Goal: Information Seeking & Learning: Learn about a topic

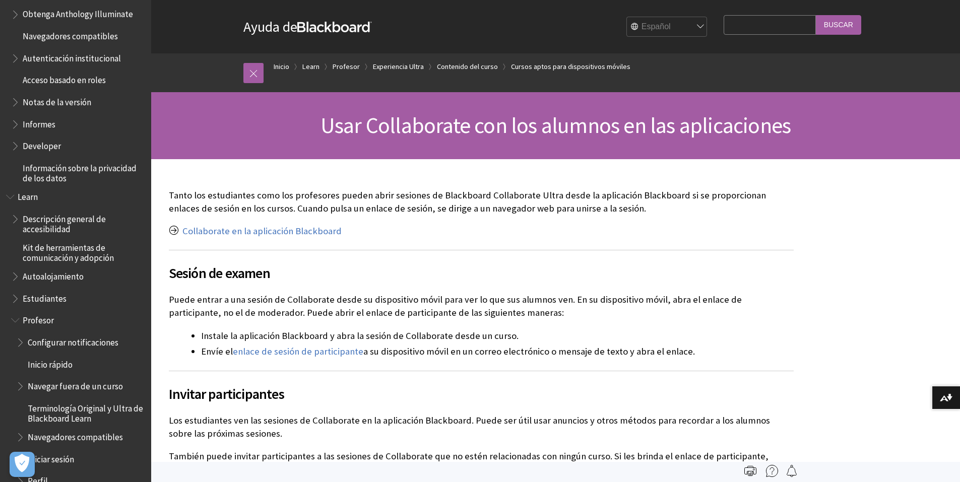
scroll to position [578, 0]
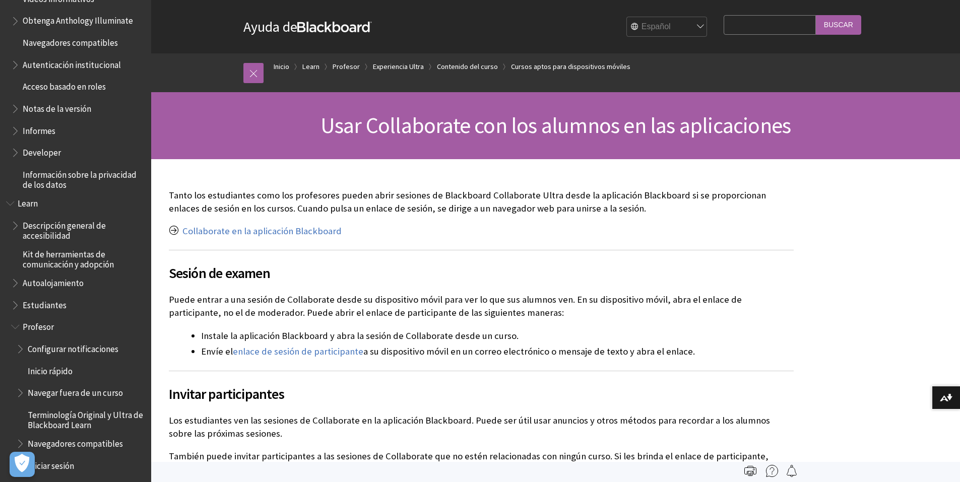
drag, startPoint x: 439, startPoint y: 215, endPoint x: 434, endPoint y: 219, distance: 5.7
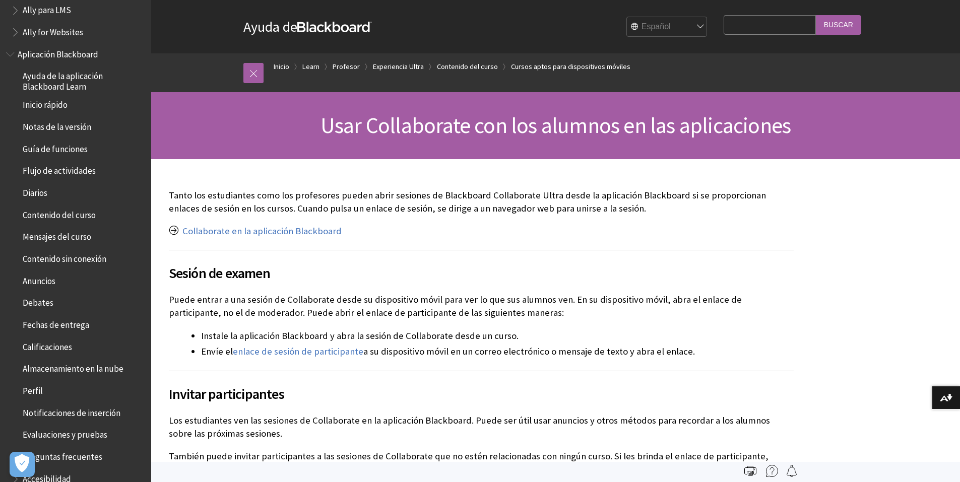
scroll to position [0, 0]
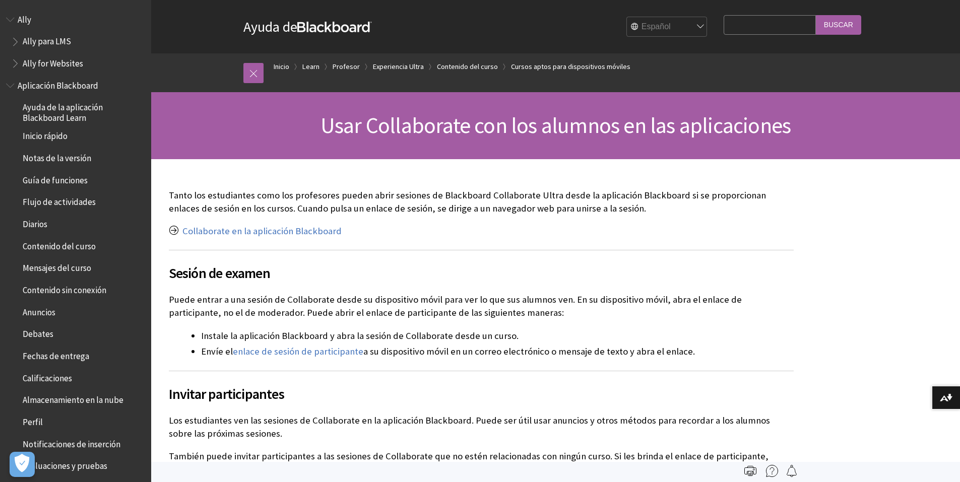
click at [37, 181] on span "Guía de funciones" at bounding box center [55, 179] width 65 height 14
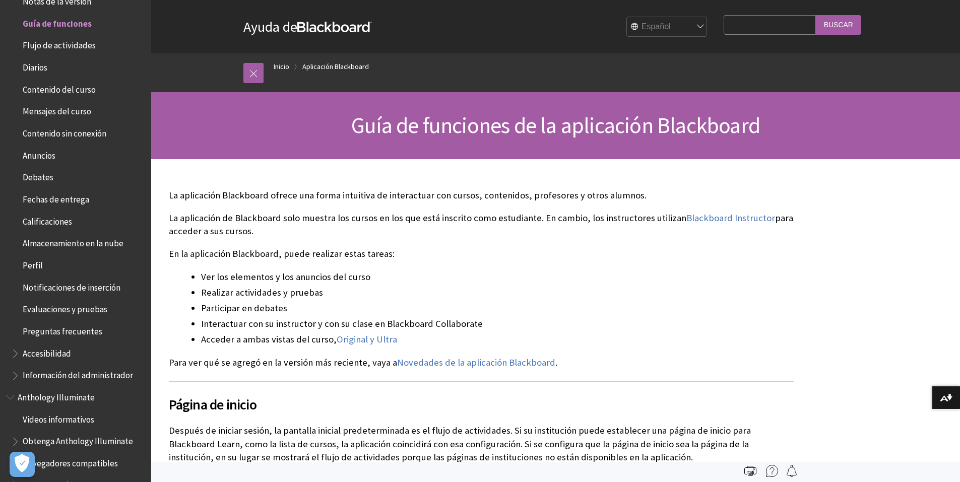
click at [759, 30] on input "Search Query" at bounding box center [770, 25] width 92 height 20
type input "safe"
click at [816, 15] on input "Buscar" at bounding box center [838, 25] width 45 height 20
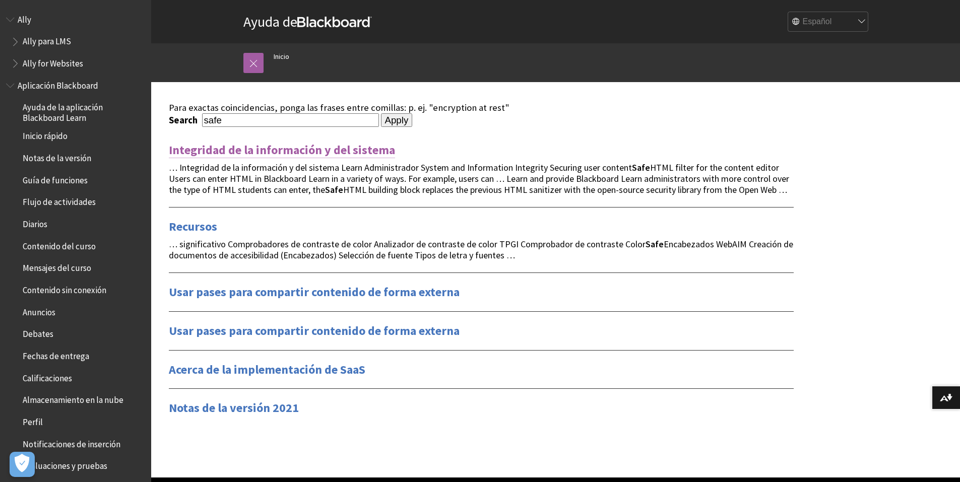
click at [303, 150] on link "Integridad de la información y del sistema" at bounding box center [282, 150] width 226 height 16
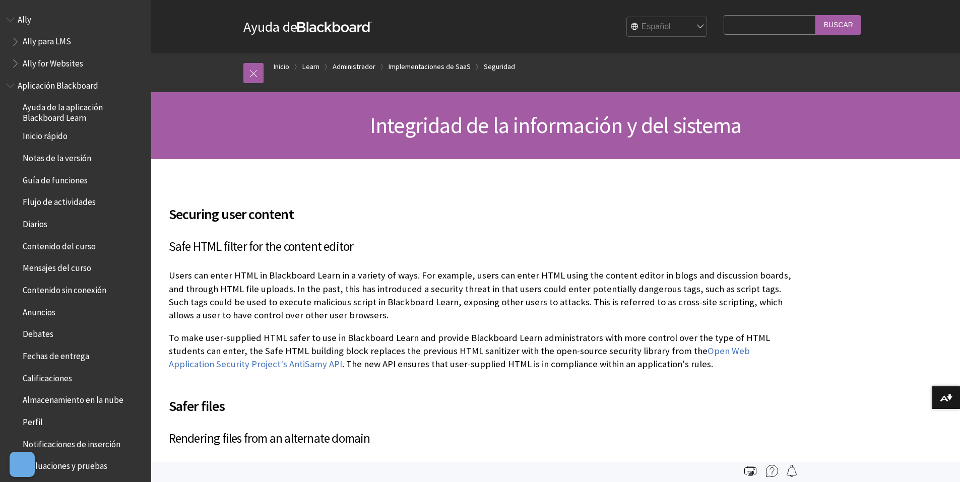
scroll to position [1180, 0]
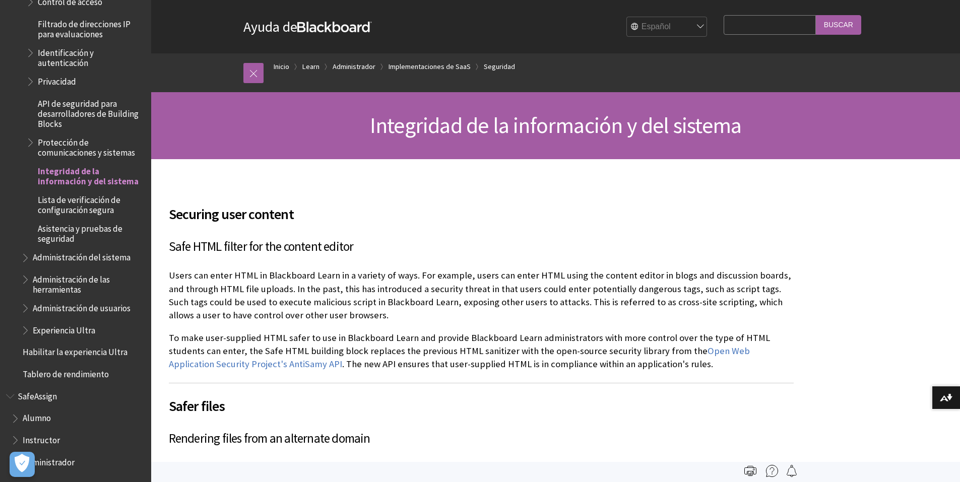
drag, startPoint x: 410, startPoint y: 215, endPoint x: 406, endPoint y: 231, distance: 17.1
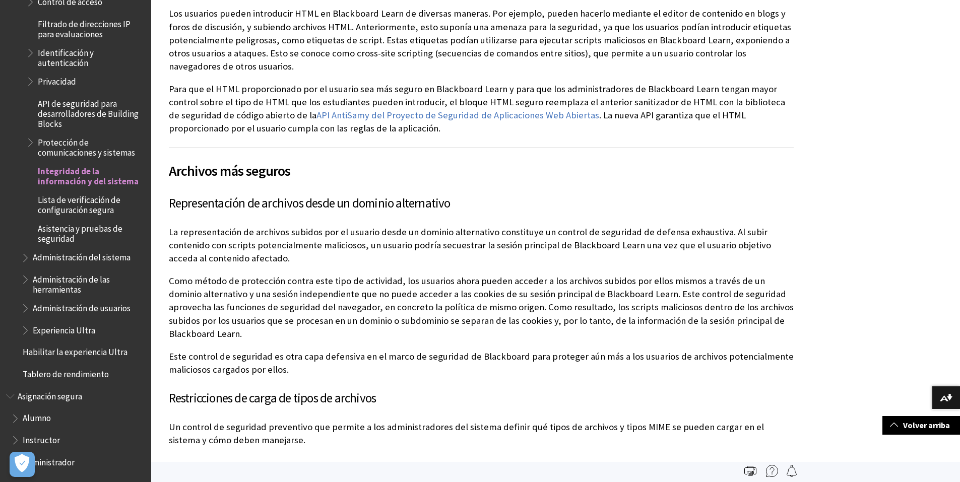
scroll to position [0, 0]
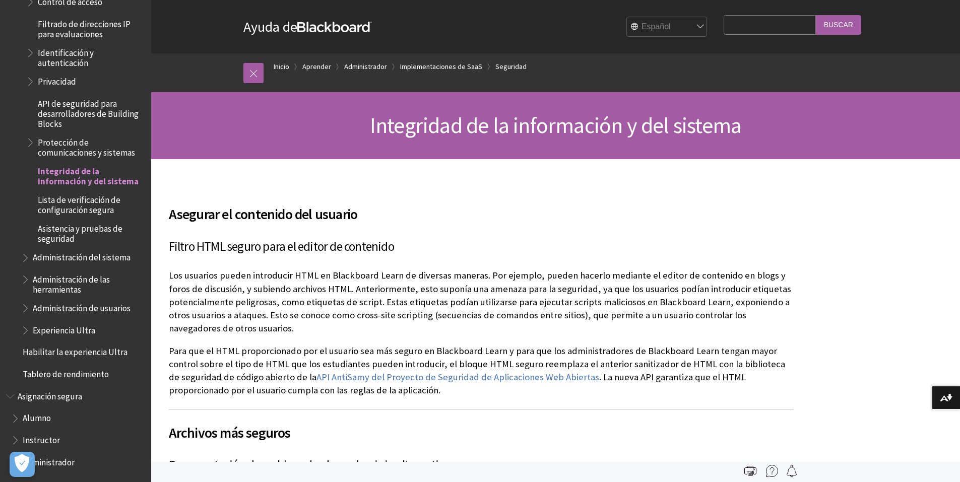
click at [760, 22] on input "Consulta de búsqueda" at bounding box center [770, 25] width 92 height 20
type input "plagio"
click at [816, 15] on input "Buscar" at bounding box center [838, 25] width 45 height 20
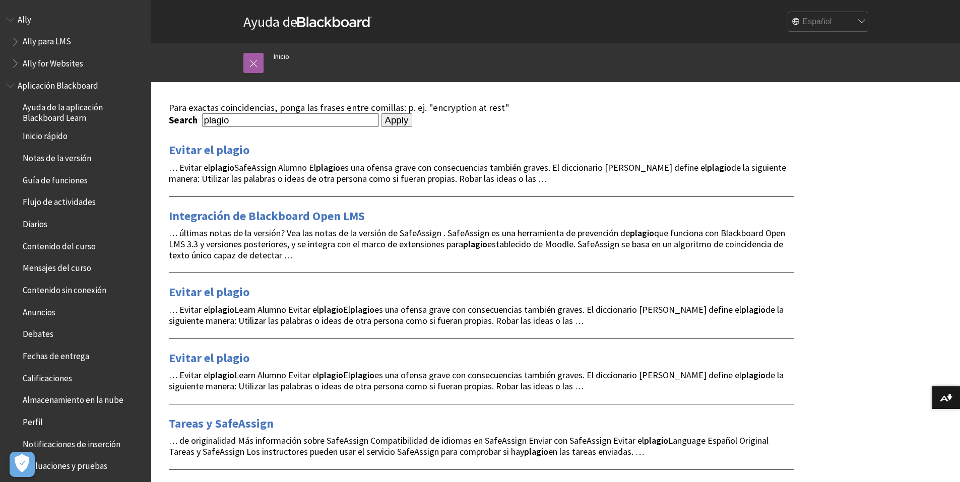
click at [218, 148] on link "Evitar el plagio" at bounding box center [209, 150] width 81 height 16
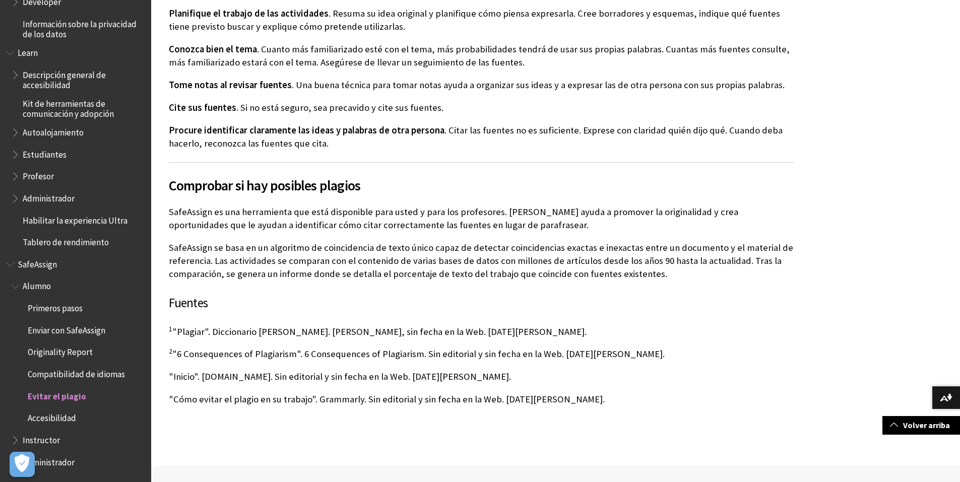
scroll to position [506, 0]
click at [198, 325] on p "1 "Plagiar". Diccionario Merriam-Webster. Merriam-Webster, sin fecha en la Web.…" at bounding box center [481, 331] width 625 height 13
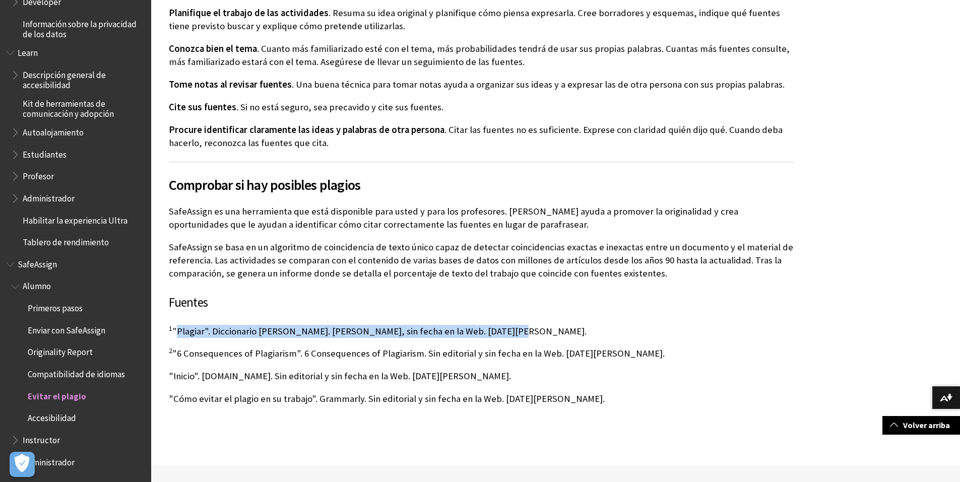
drag, startPoint x: 198, startPoint y: 318, endPoint x: 578, endPoint y: 320, distance: 380.5
click at [509, 325] on p "1 "Plagiar". Diccionario Merriam-Webster. Merriam-Webster, sin fecha en la Web.…" at bounding box center [481, 331] width 625 height 13
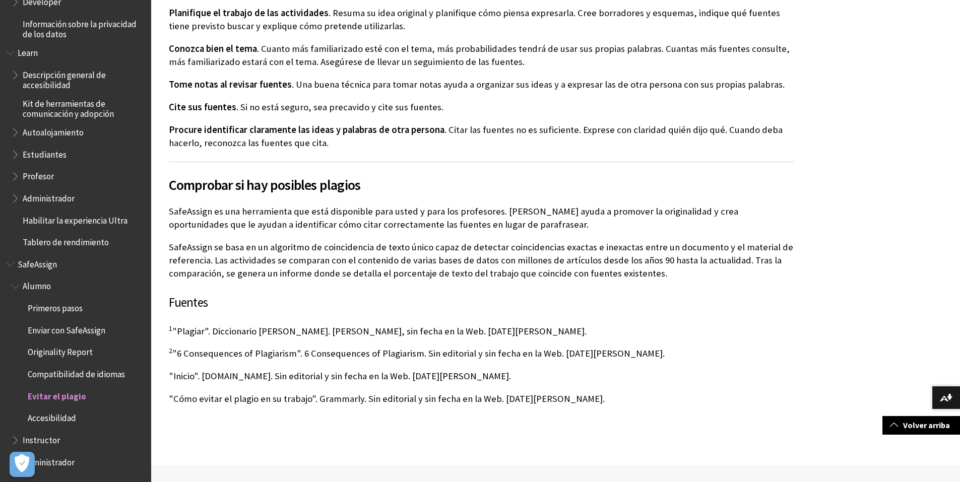
click at [602, 325] on p "1 "Plagiar". Diccionario Merriam-Webster. Merriam-Webster, sin fecha en la Web.…" at bounding box center [481, 331] width 625 height 13
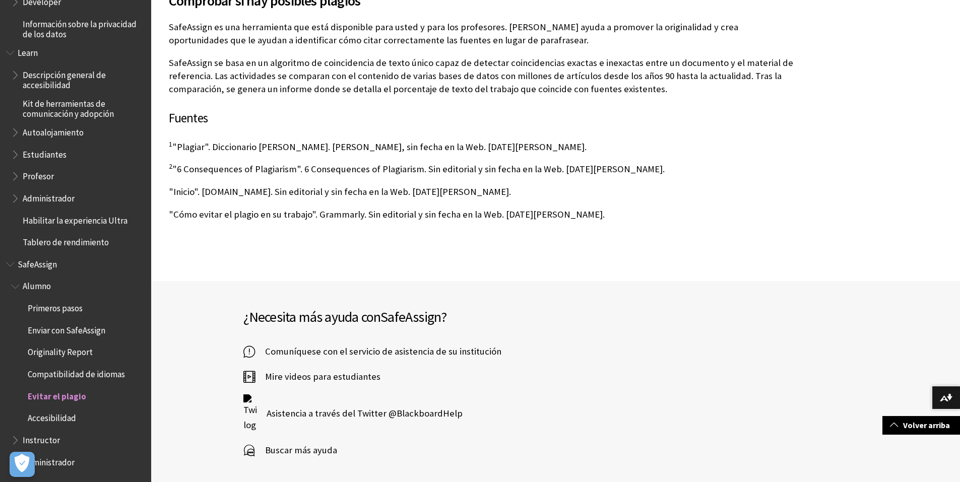
scroll to position [691, 0]
click at [80, 332] on span "Enviar con SafeAssign" at bounding box center [67, 329] width 78 height 14
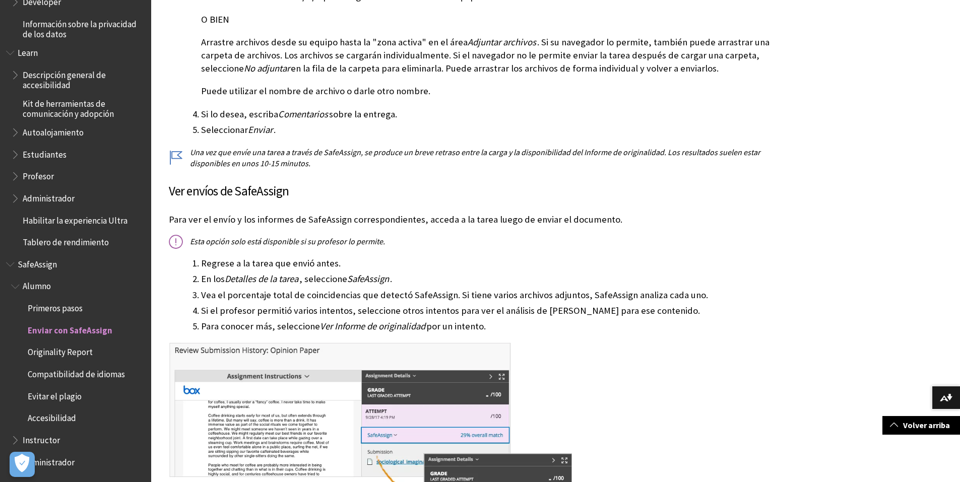
scroll to position [446, 0]
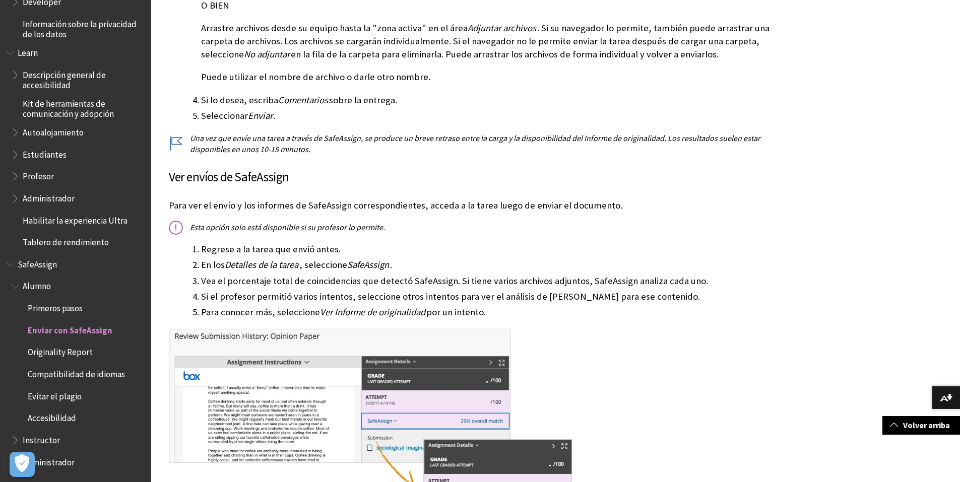
click at [18, 282] on span "Book outline for Blackboard SafeAssign" at bounding box center [16, 284] width 11 height 13
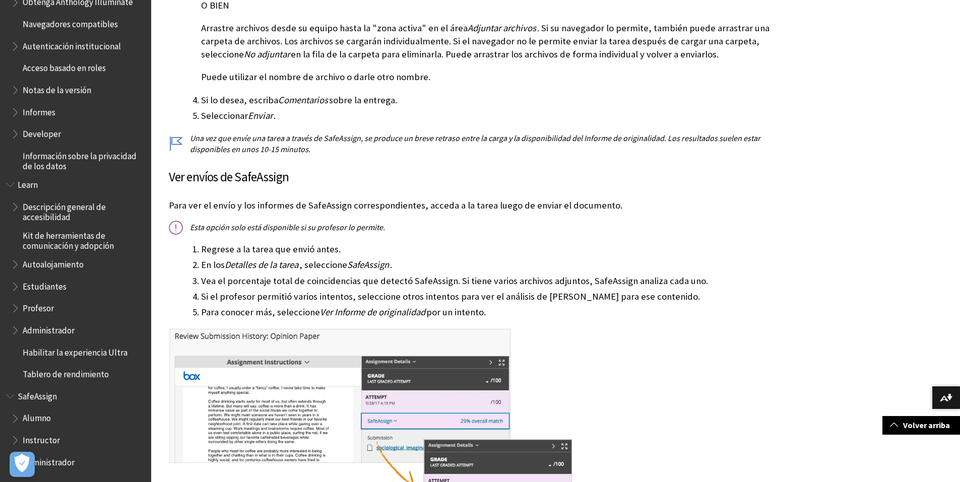
scroll to position [596, 0]
click at [15, 397] on span "Book outline for Blackboard SafeAssign" at bounding box center [11, 394] width 11 height 13
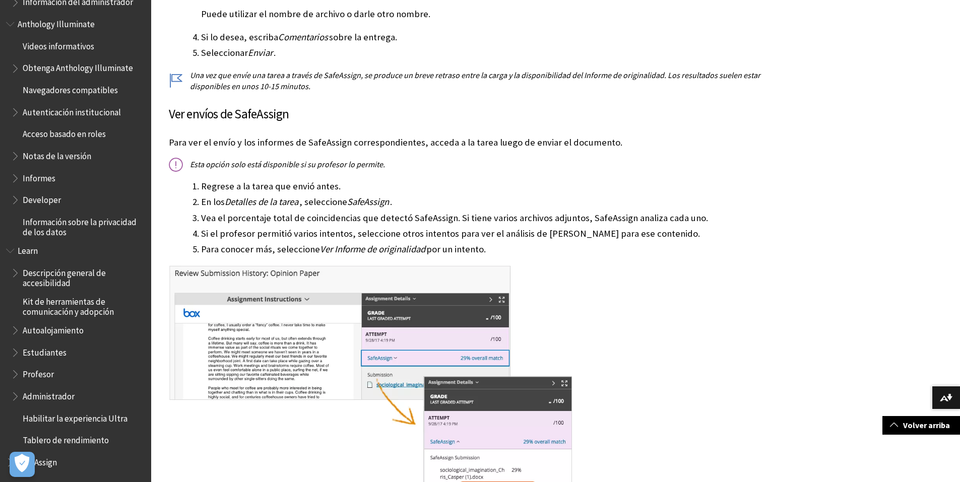
scroll to position [513, 0]
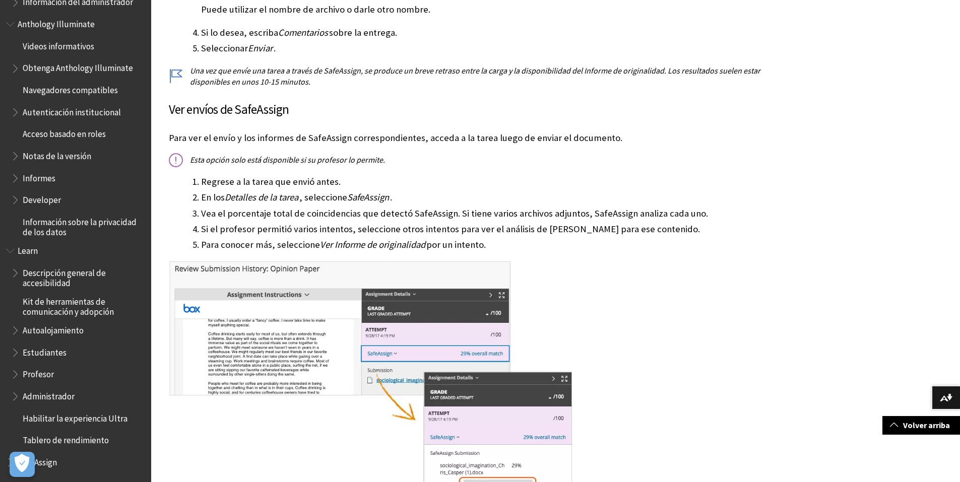
click at [15, 398] on span "Book outline for Blackboard Learn Help" at bounding box center [16, 394] width 11 height 13
click at [16, 398] on span "Book outline for Blackboard Learn Help" at bounding box center [16, 394] width 11 height 13
click at [18, 371] on span "Book outline for Blackboard Learn Help" at bounding box center [16, 372] width 11 height 13
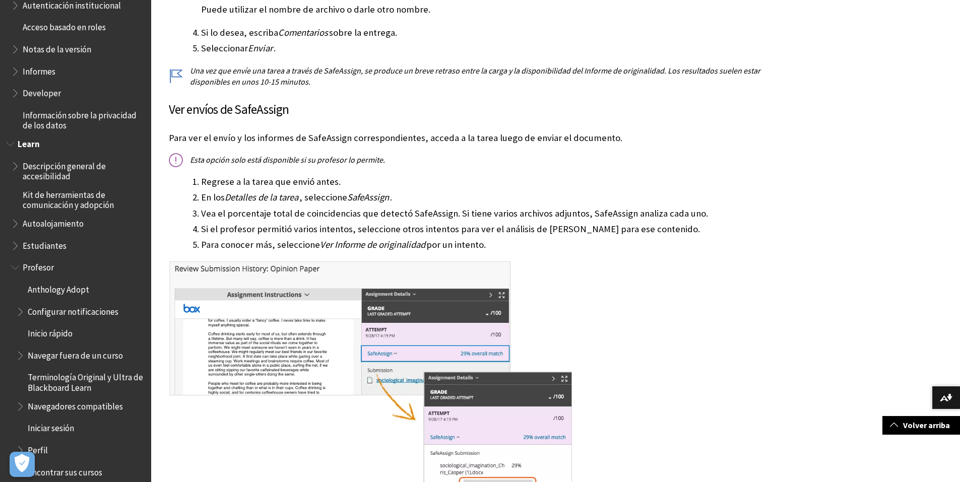
scroll to position [665, 0]
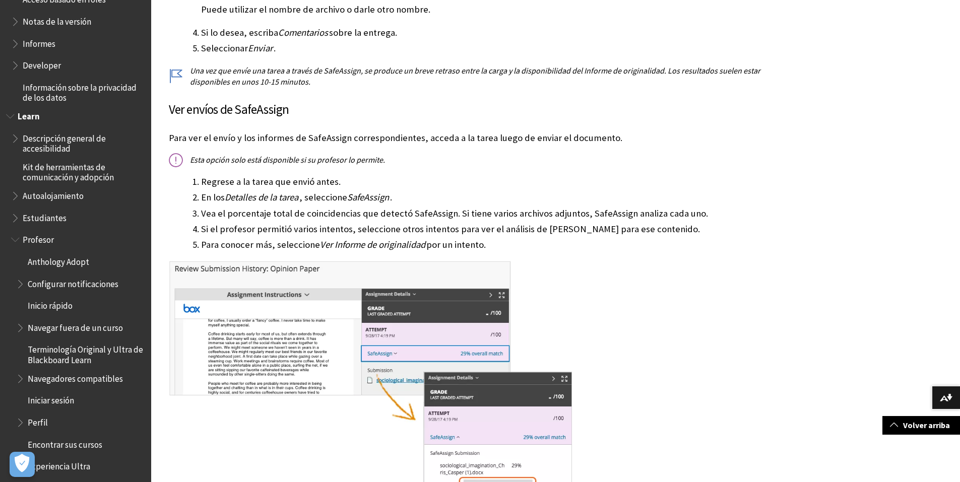
click at [80, 258] on span "Anthology Adopt" at bounding box center [58, 261] width 61 height 14
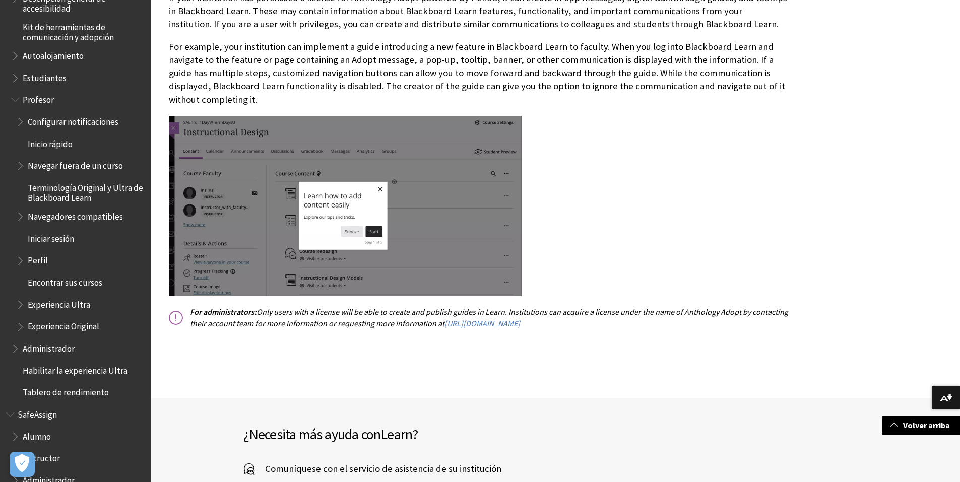
scroll to position [806, 0]
click at [15, 77] on span "Book outline for Blackboard Learn Help" at bounding box center [16, 74] width 11 height 13
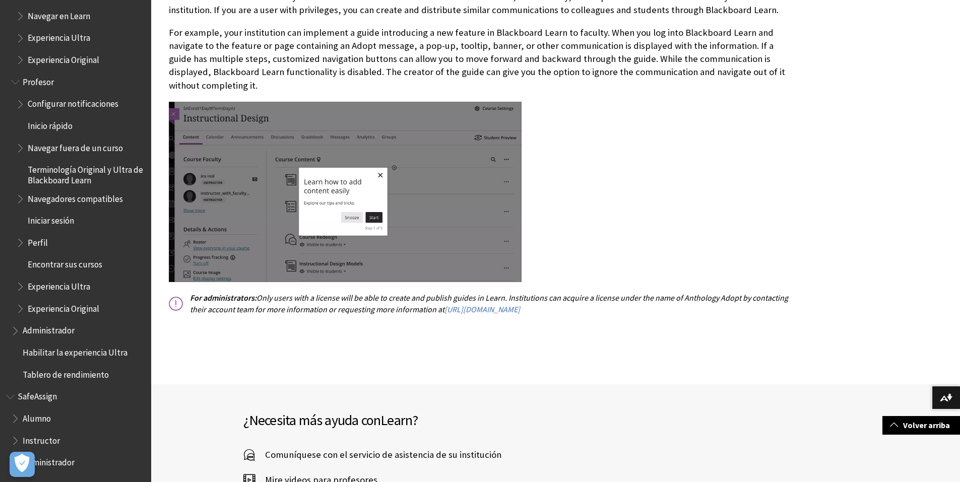
scroll to position [403, 0]
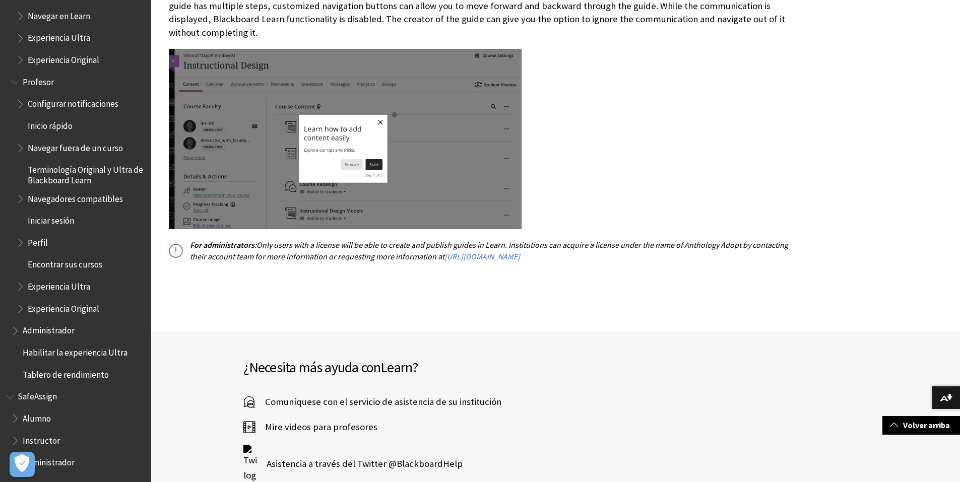
click at [12, 395] on span "Book outline for Blackboard SafeAssign" at bounding box center [11, 395] width 11 height 13
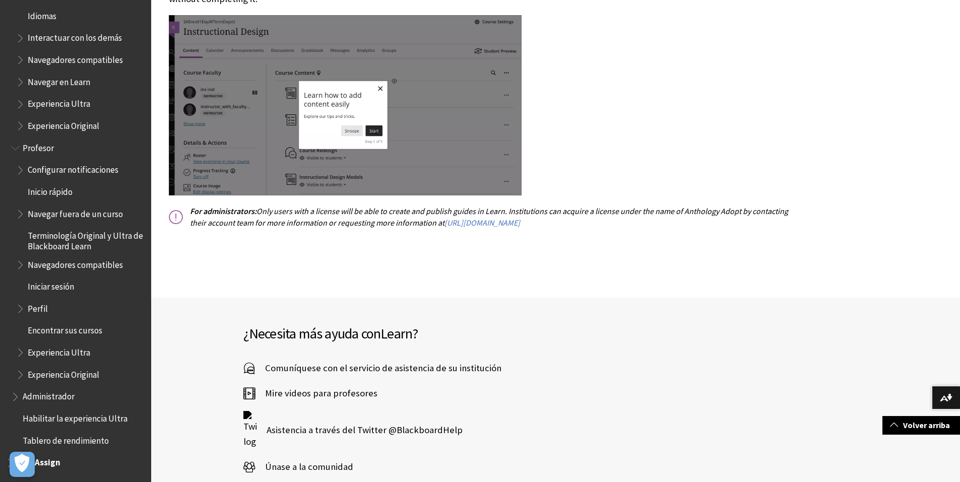
scroll to position [454, 0]
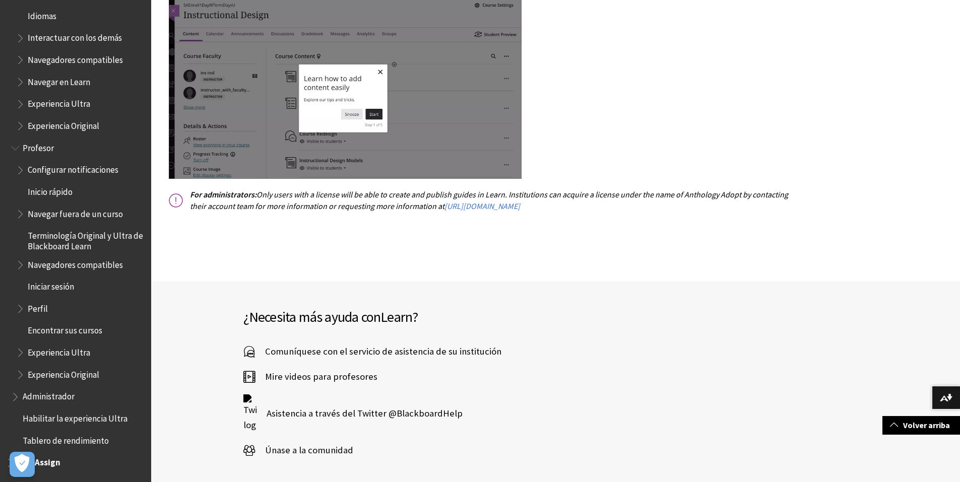
click at [65, 466] on span "SafeAssign" at bounding box center [75, 463] width 139 height 17
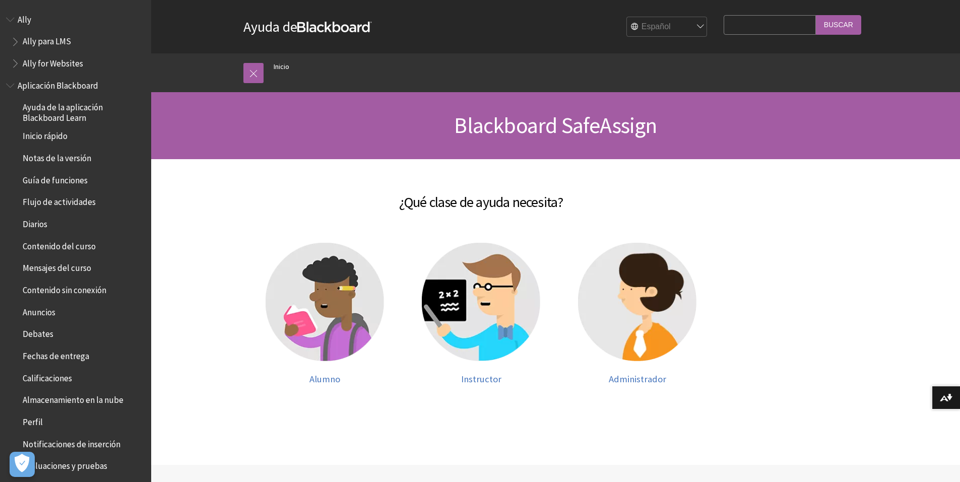
scroll to position [596, 0]
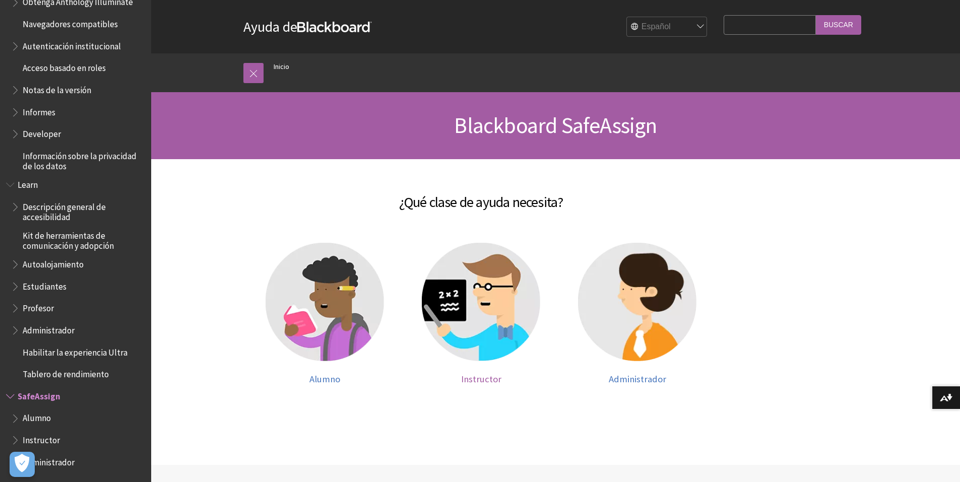
click at [477, 377] on span "Instructor" at bounding box center [481, 379] width 40 height 12
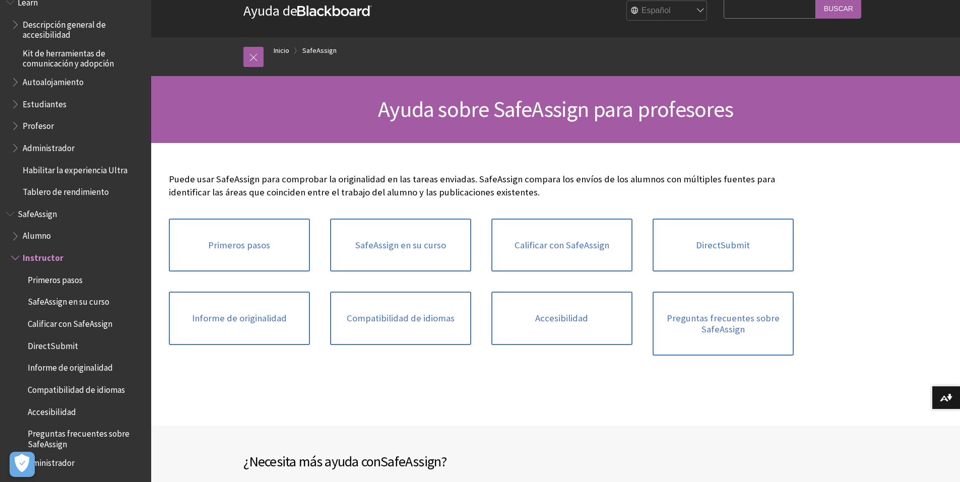
scroll to position [17, 0]
click at [84, 302] on span "SafeAssign en su curso" at bounding box center [69, 301] width 82 height 14
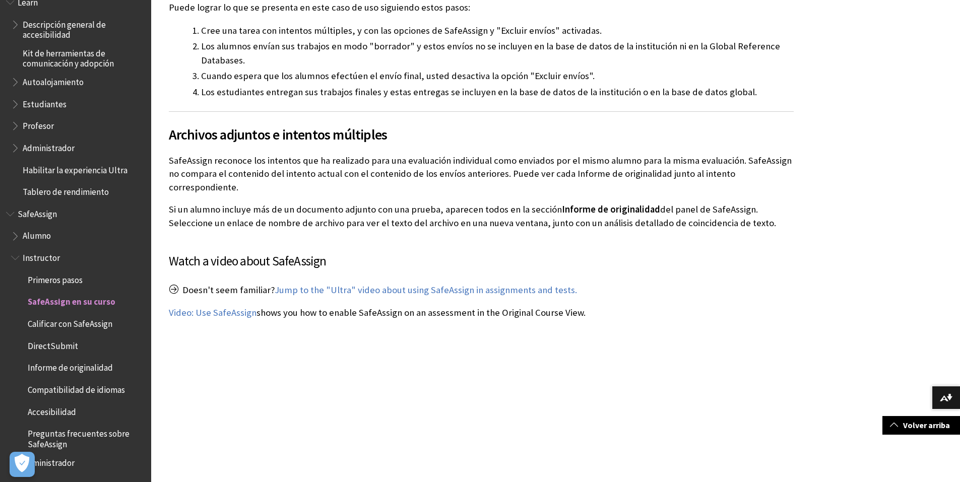
scroll to position [1798, 0]
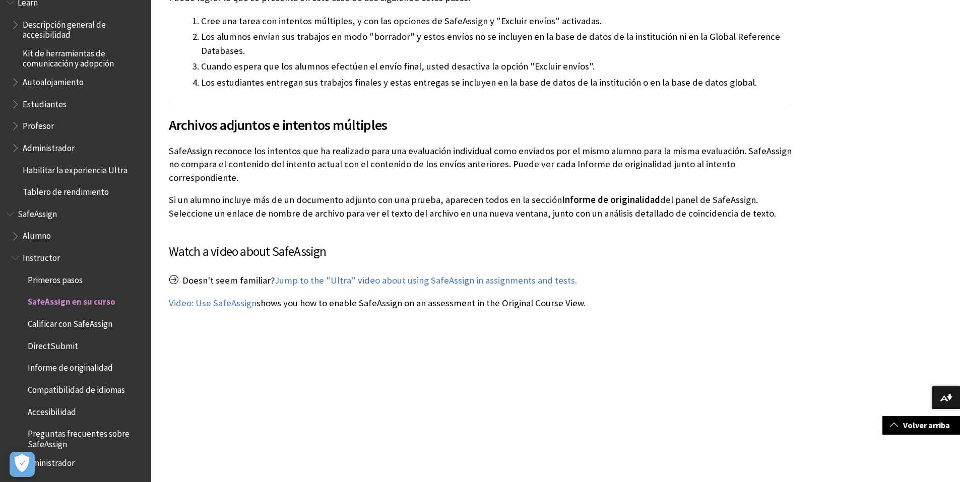
click at [77, 325] on span "Calificar con SafeAssign" at bounding box center [70, 323] width 85 height 14
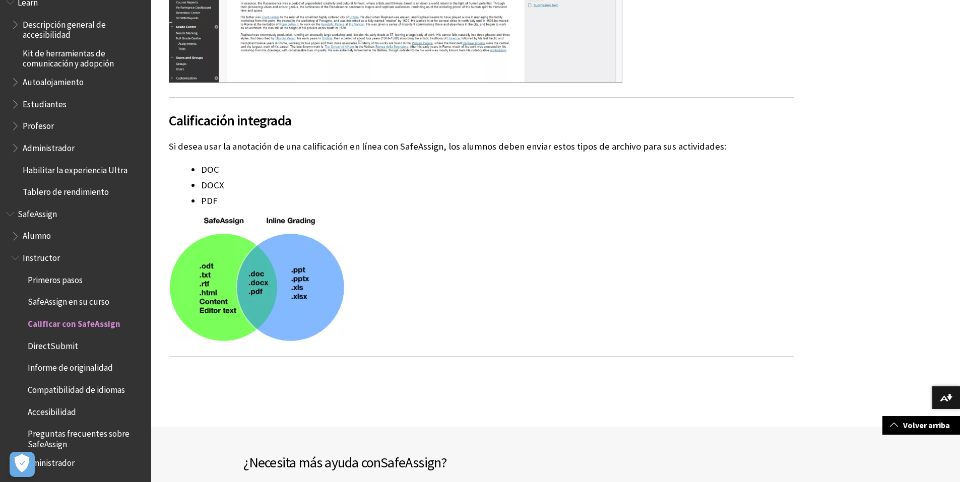
scroll to position [1511, 0]
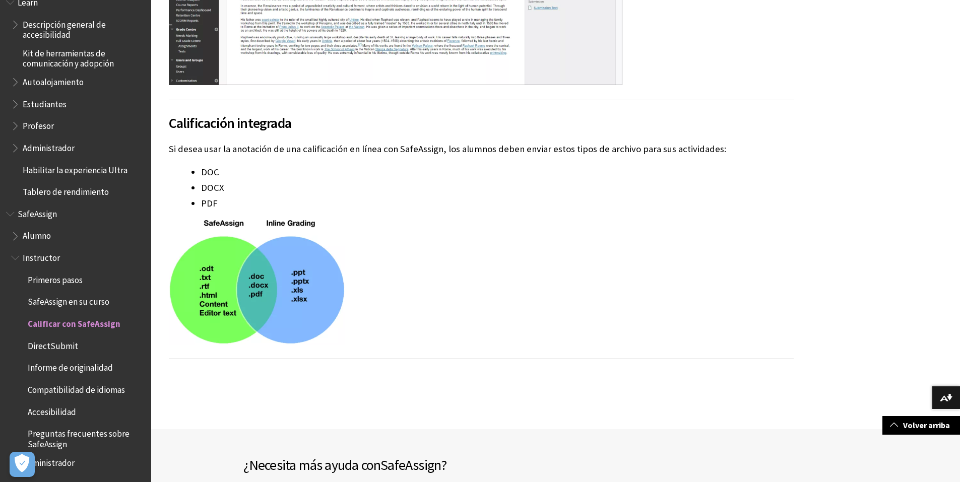
click at [51, 345] on span "DirectSubmit" at bounding box center [53, 345] width 50 height 14
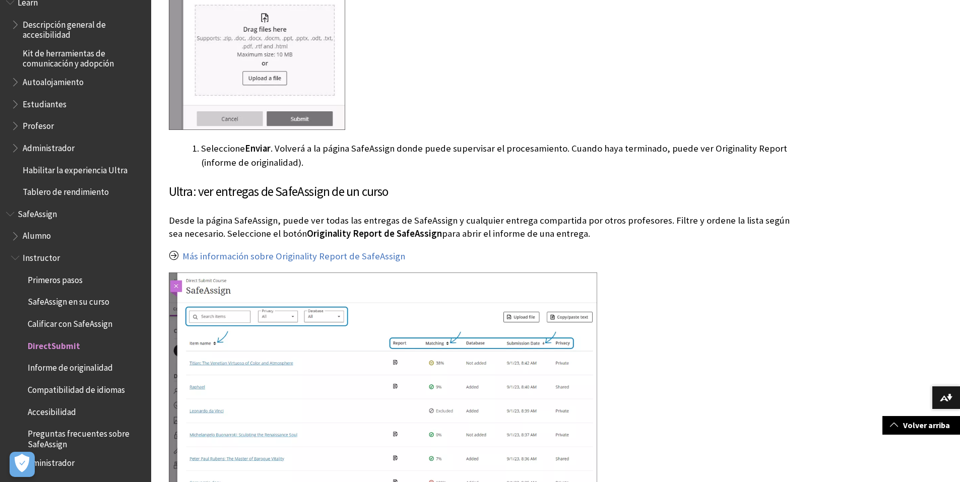
scroll to position [1262, 0]
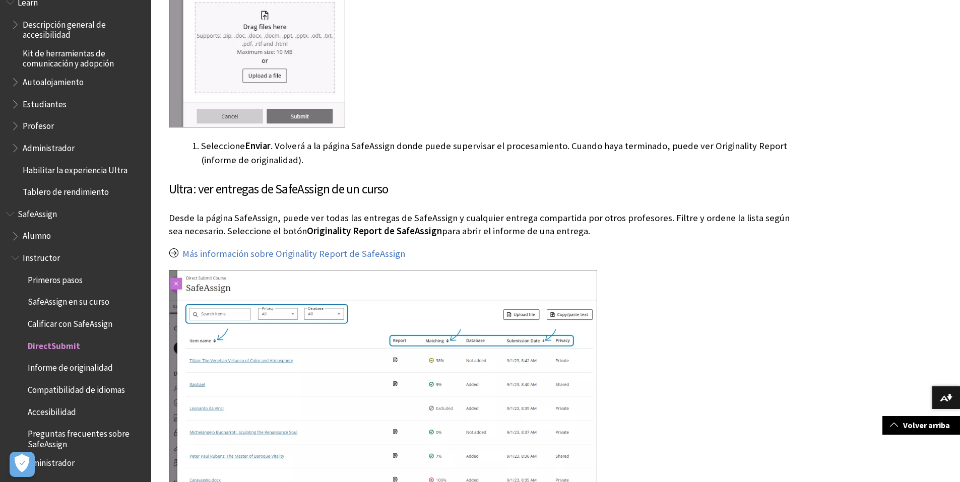
click at [69, 365] on span "Informe de originalidad" at bounding box center [70, 367] width 85 height 14
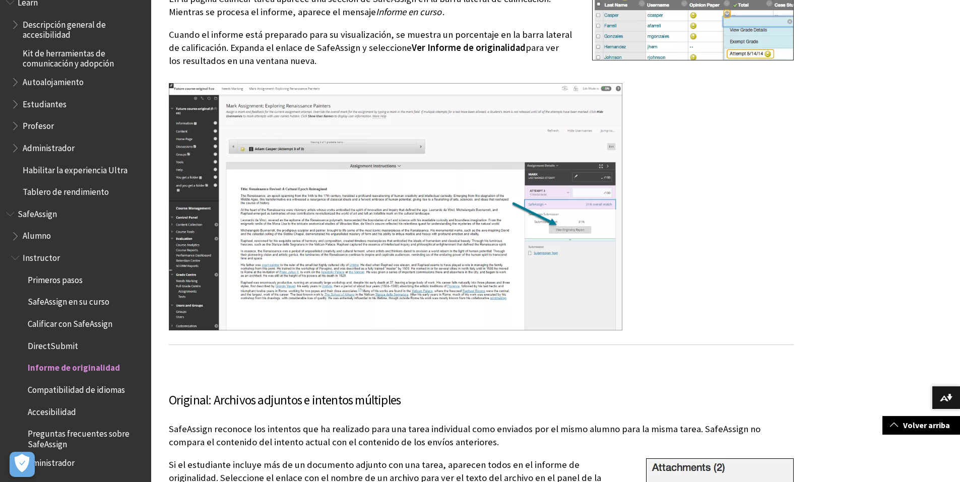
scroll to position [504, 0]
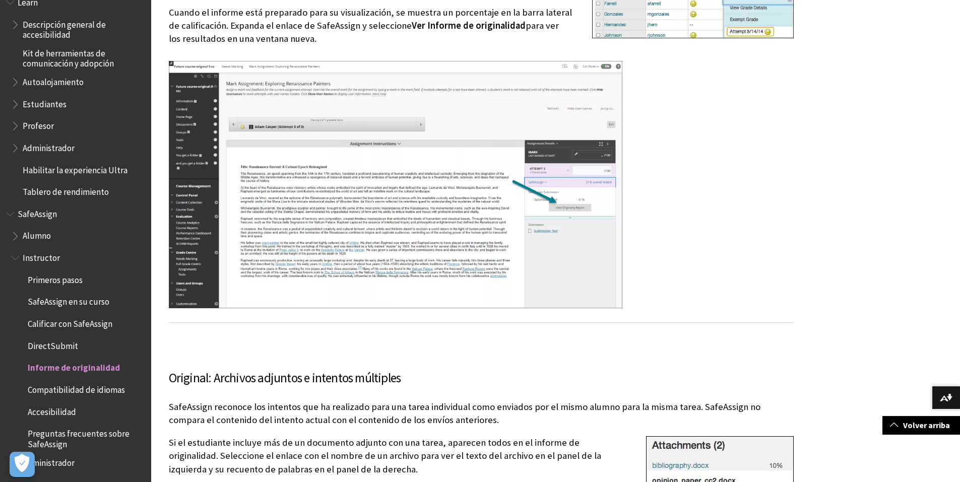
click at [47, 408] on span "Accesibilidad" at bounding box center [52, 411] width 48 height 14
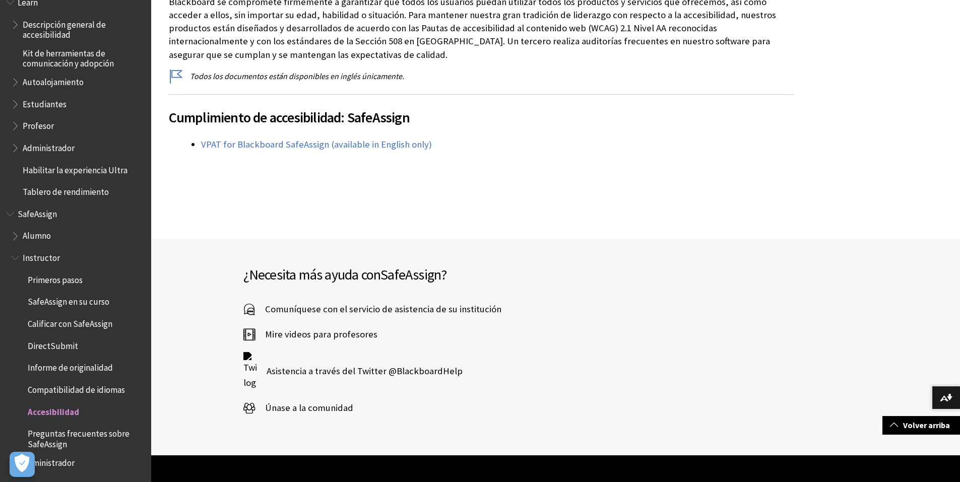
scroll to position [235, 0]
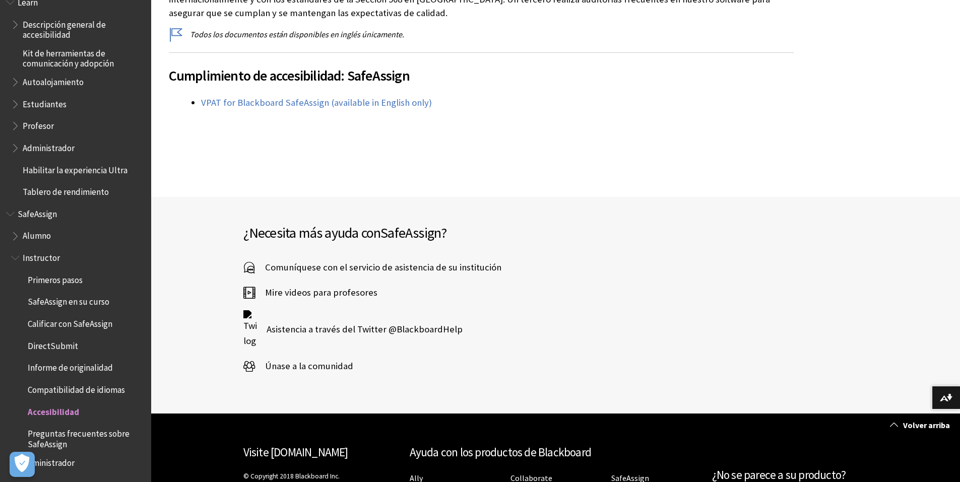
click at [69, 436] on span "Preguntas frecuentes sobre SafeAssign" at bounding box center [86, 438] width 116 height 24
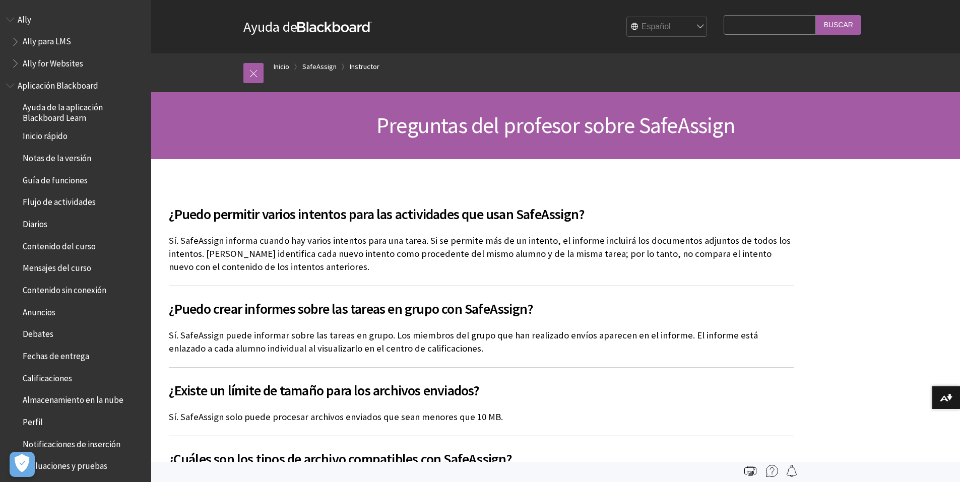
scroll to position [779, 0]
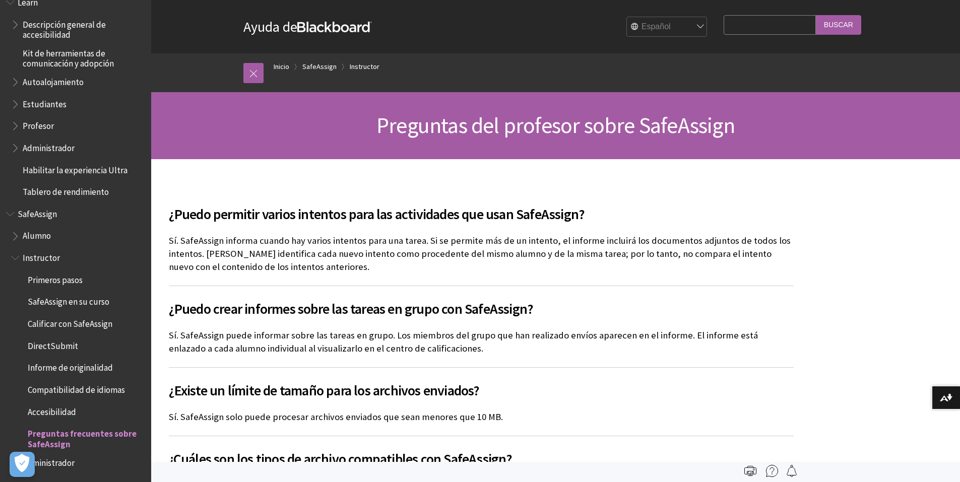
drag, startPoint x: 547, startPoint y: 204, endPoint x: 540, endPoint y: 231, distance: 27.6
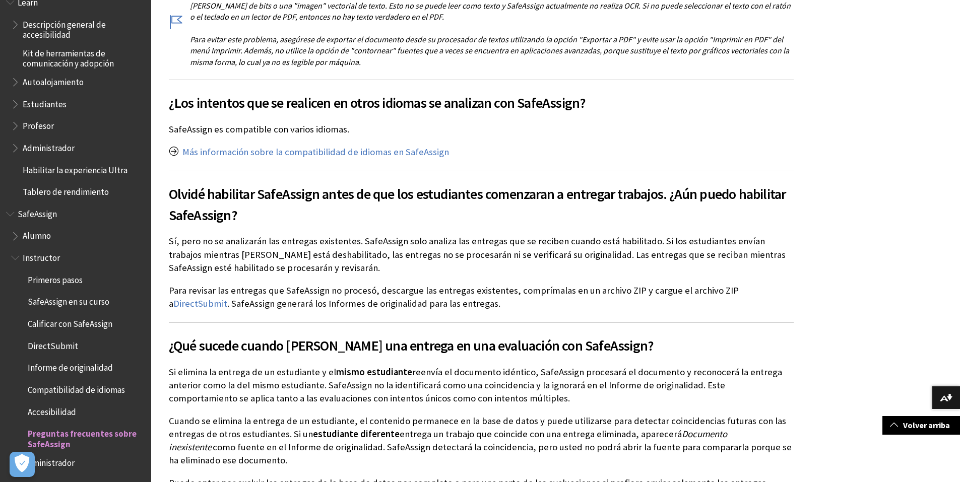
scroll to position [0, 0]
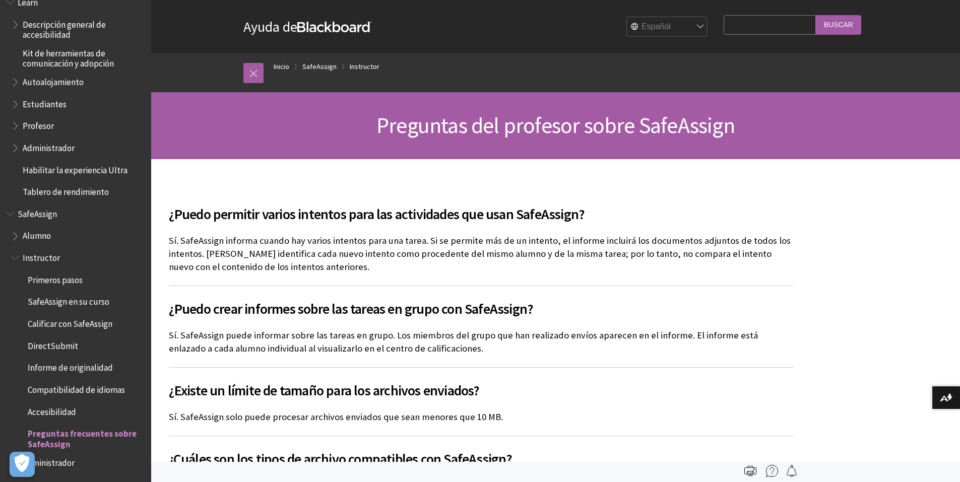
click at [753, 28] on input "Search Query" at bounding box center [770, 25] width 92 height 20
type input "tab"
click at [816, 15] on input "Buscar" at bounding box center [838, 25] width 45 height 20
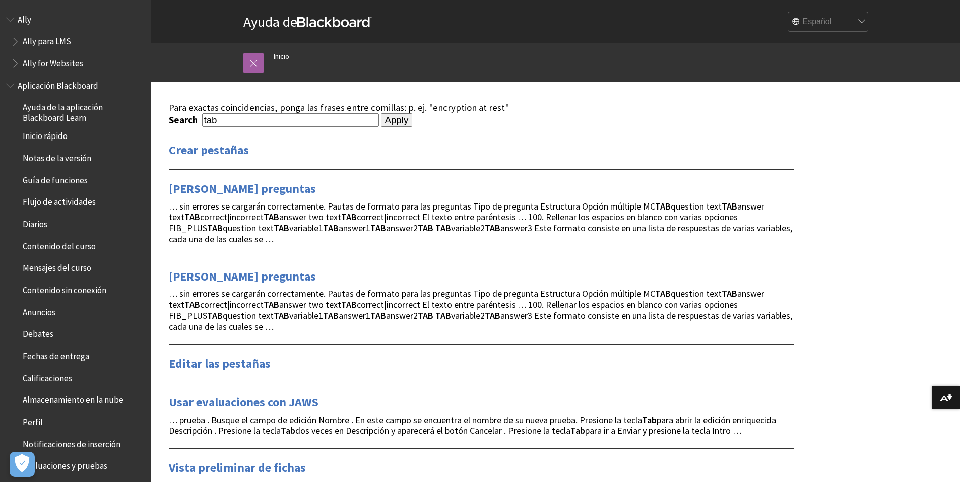
drag, startPoint x: 247, startPoint y: 113, endPoint x: 203, endPoint y: 116, distance: 44.5
click at [211, 117] on input "tab" at bounding box center [290, 120] width 177 height 14
type input "t"
type input "copy paste"
click at [381, 113] on input "Apply" at bounding box center [397, 120] width 32 height 14
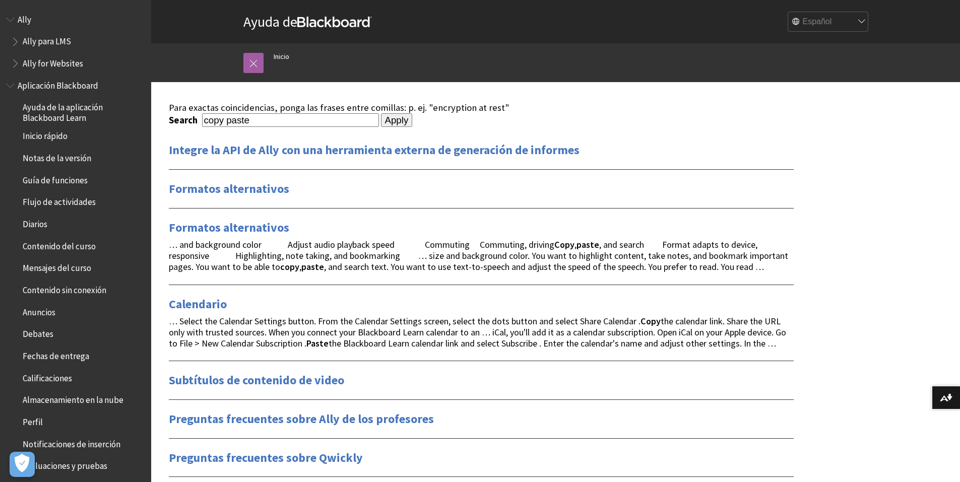
drag, startPoint x: 260, startPoint y: 120, endPoint x: 156, endPoint y: 124, distance: 103.4
paste input "mpilatio"
type input "compilatio"
click at [381, 113] on input "Apply" at bounding box center [397, 120] width 32 height 14
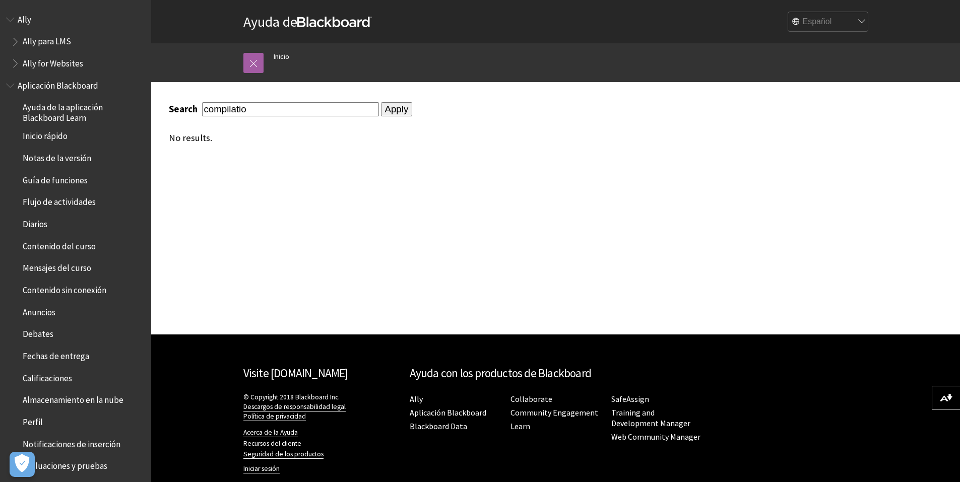
drag, startPoint x: 261, startPoint y: 107, endPoint x: 169, endPoint y: 107, distance: 92.2
click at [173, 108] on div "Search compilatio" at bounding box center [274, 109] width 210 height 14
type input "integracion"
click at [381, 102] on input "Apply" at bounding box center [397, 109] width 32 height 14
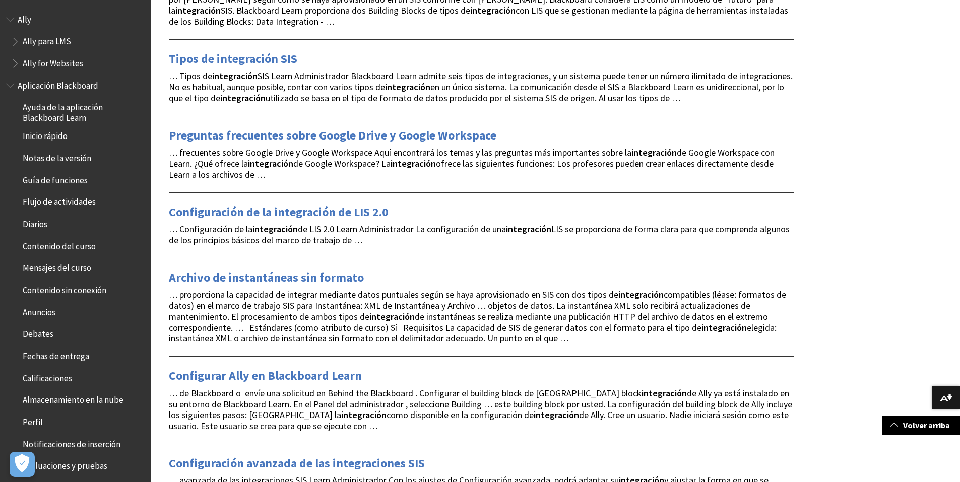
scroll to position [504, 0]
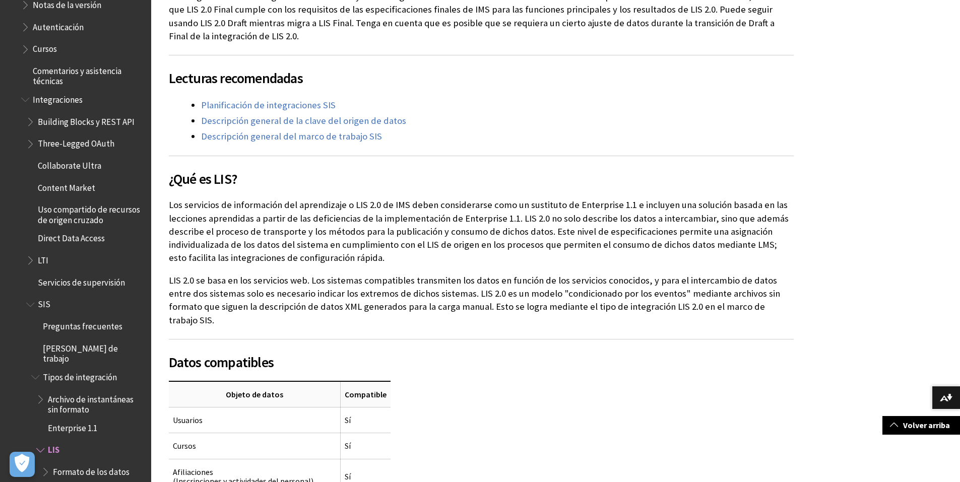
scroll to position [302, 0]
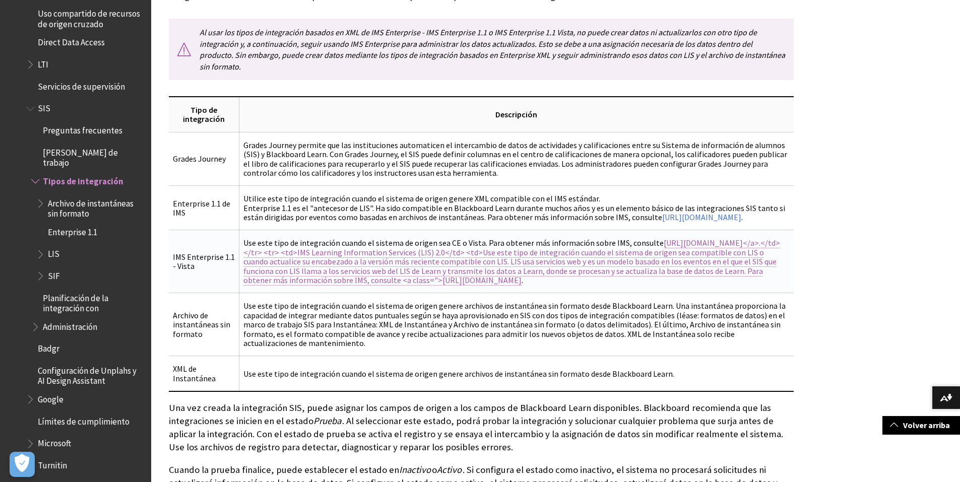
scroll to position [252, 0]
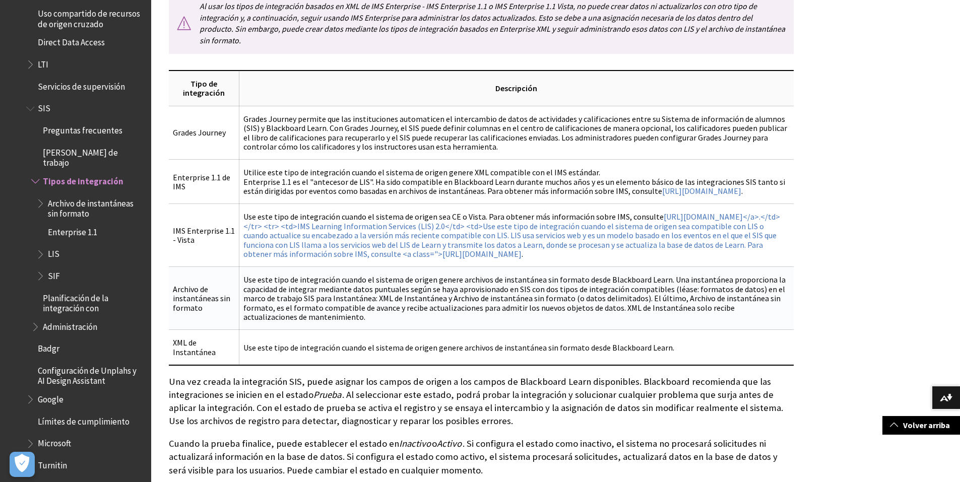
click at [262, 289] on td "Use este tipo de integración cuando el sistema de origen genere archivos de ins…" at bounding box center [516, 298] width 554 height 63
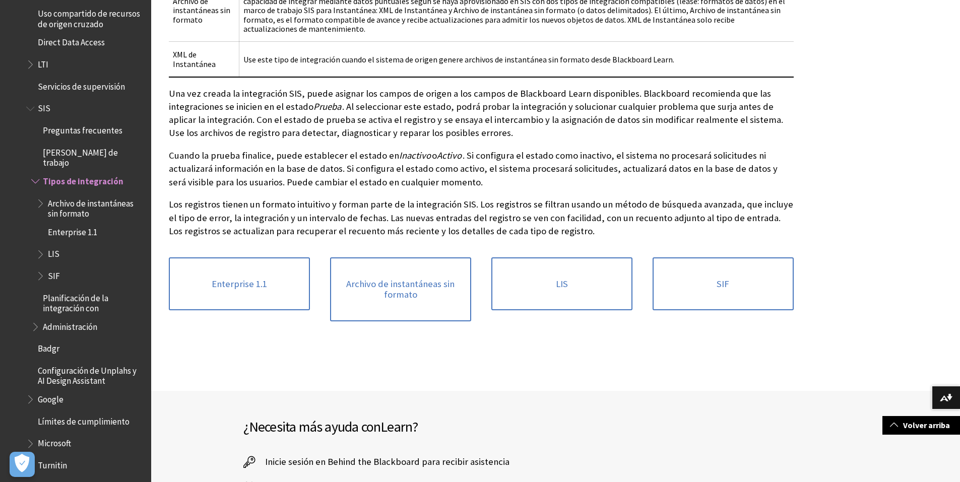
scroll to position [608, 0]
